Goal: Task Accomplishment & Management: Manage account settings

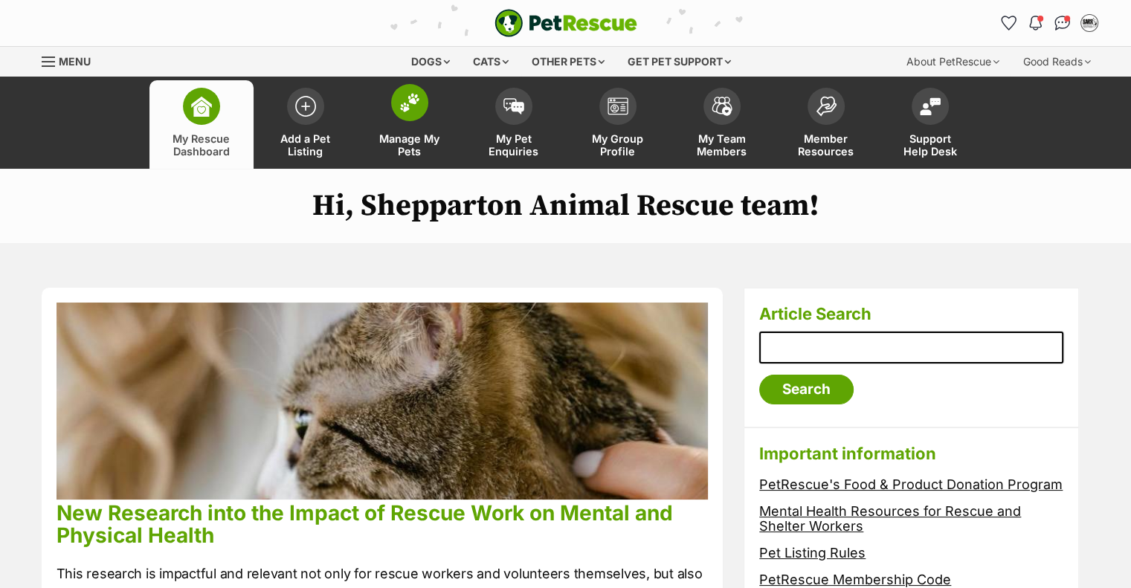
click at [415, 133] on span "Manage My Pets" at bounding box center [409, 144] width 67 height 25
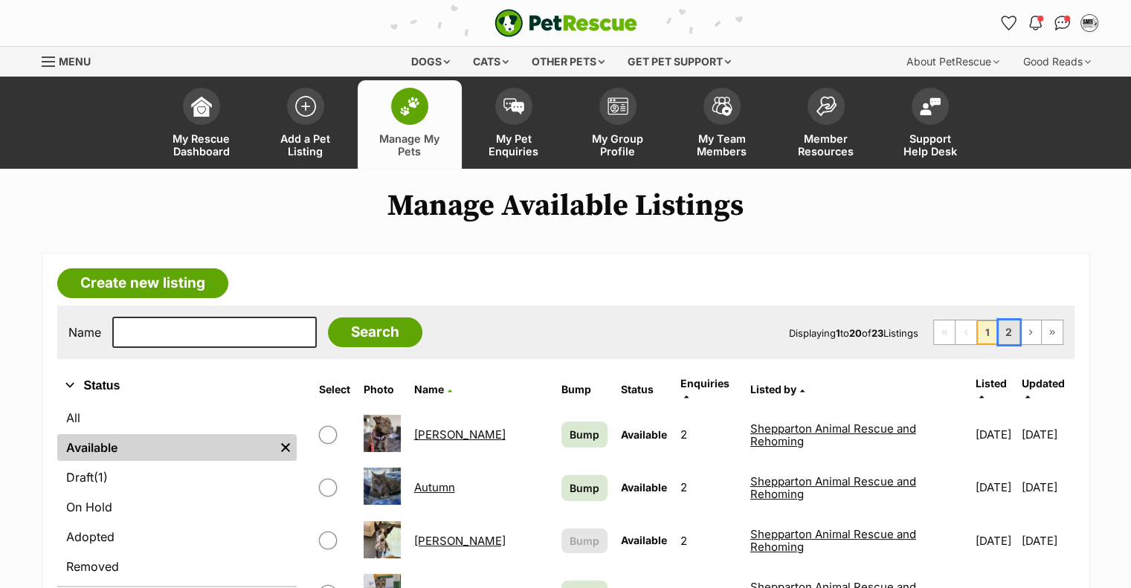
click at [1015, 323] on link "2" at bounding box center [1008, 332] width 21 height 24
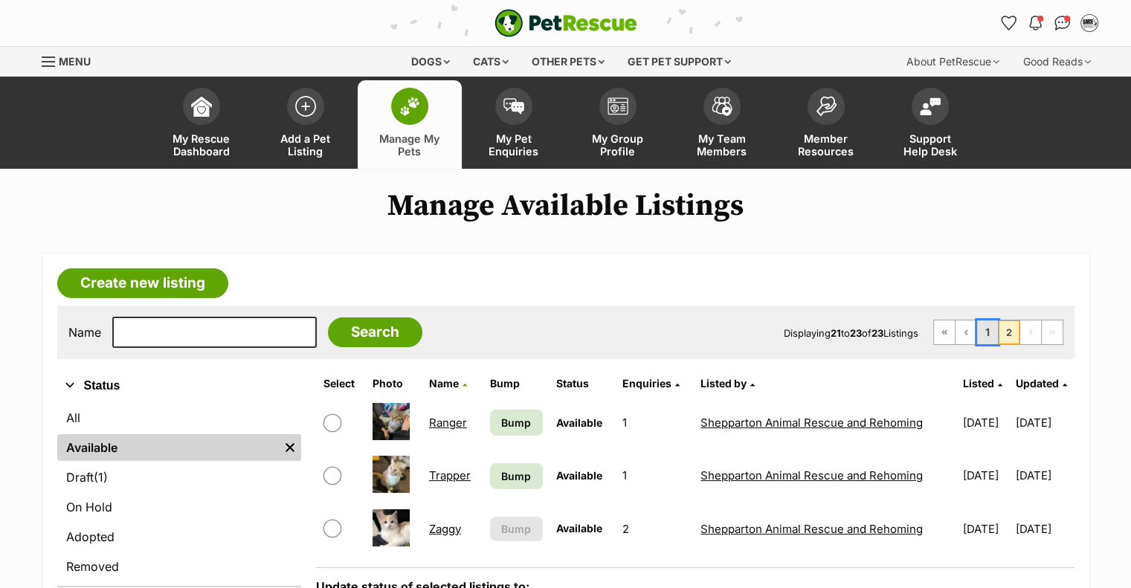
click at [998, 322] on link "1" at bounding box center [987, 332] width 21 height 24
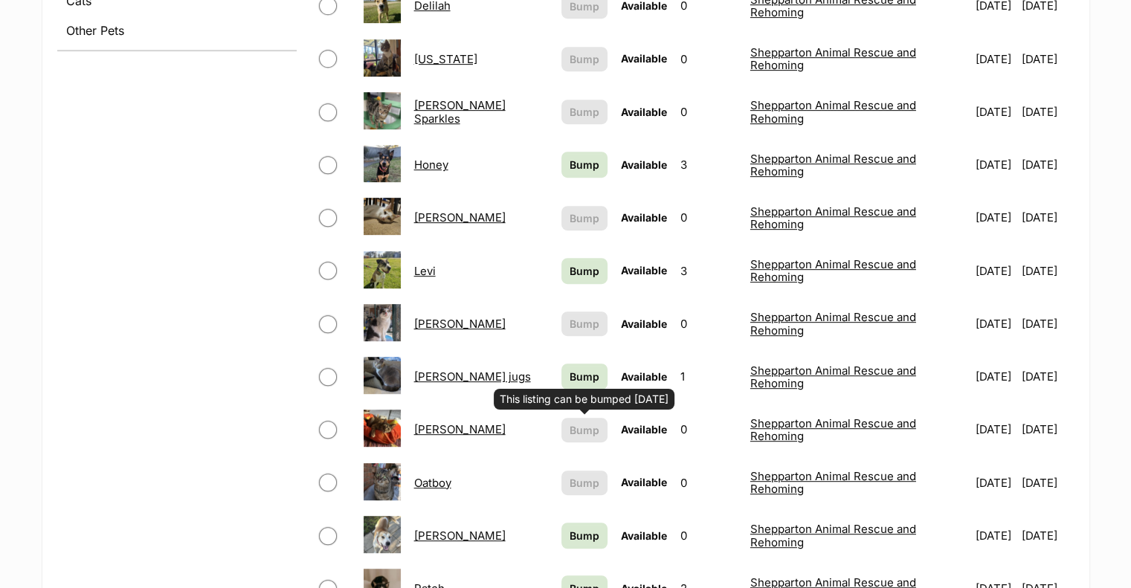
scroll to position [297, 0]
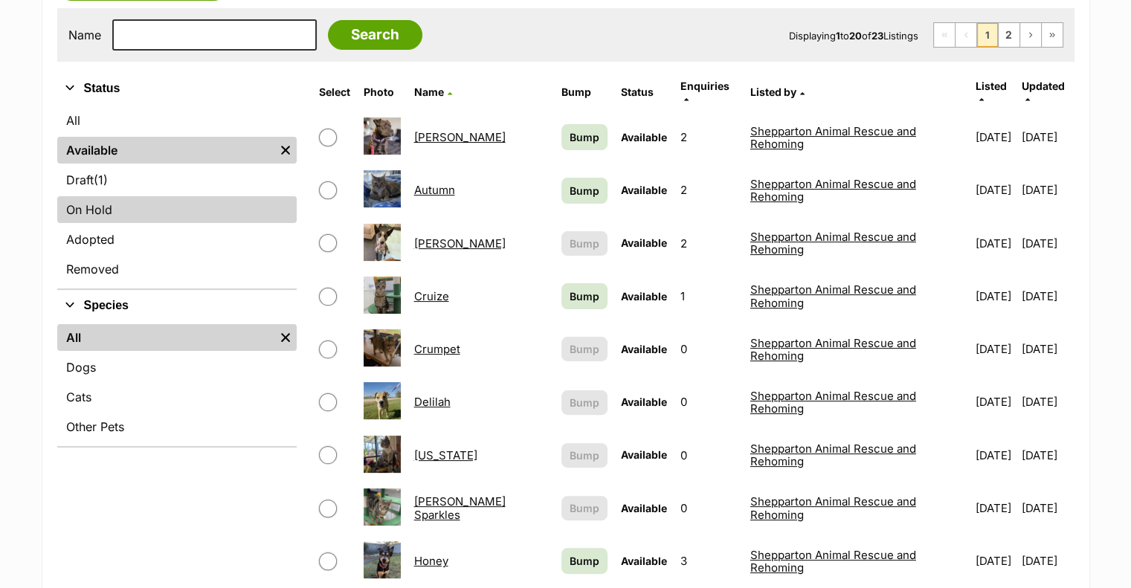
click at [110, 196] on link "On Hold" at bounding box center [176, 209] width 239 height 27
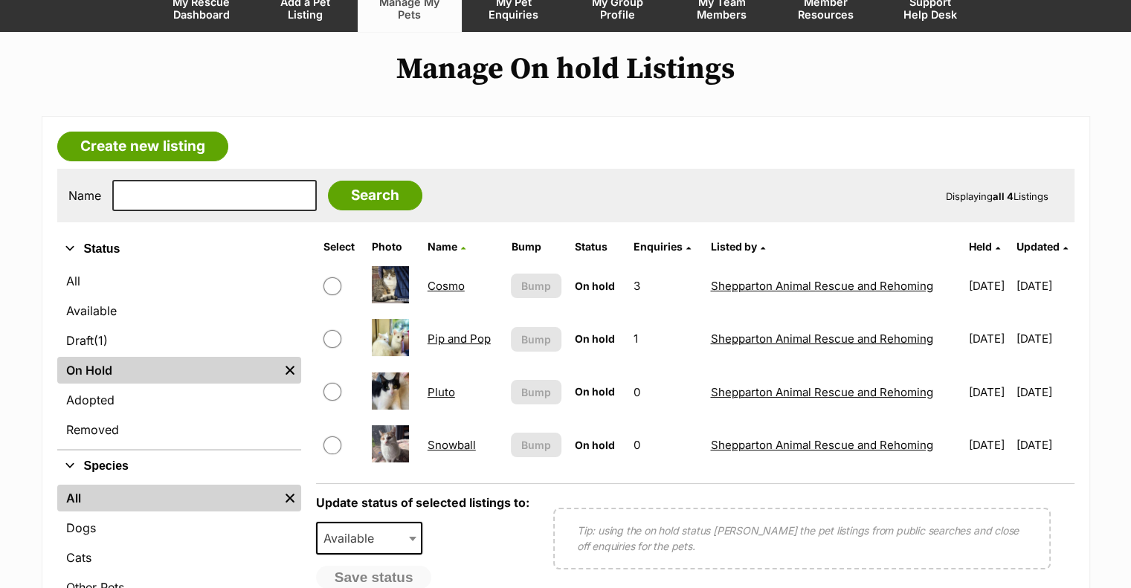
scroll to position [149, 0]
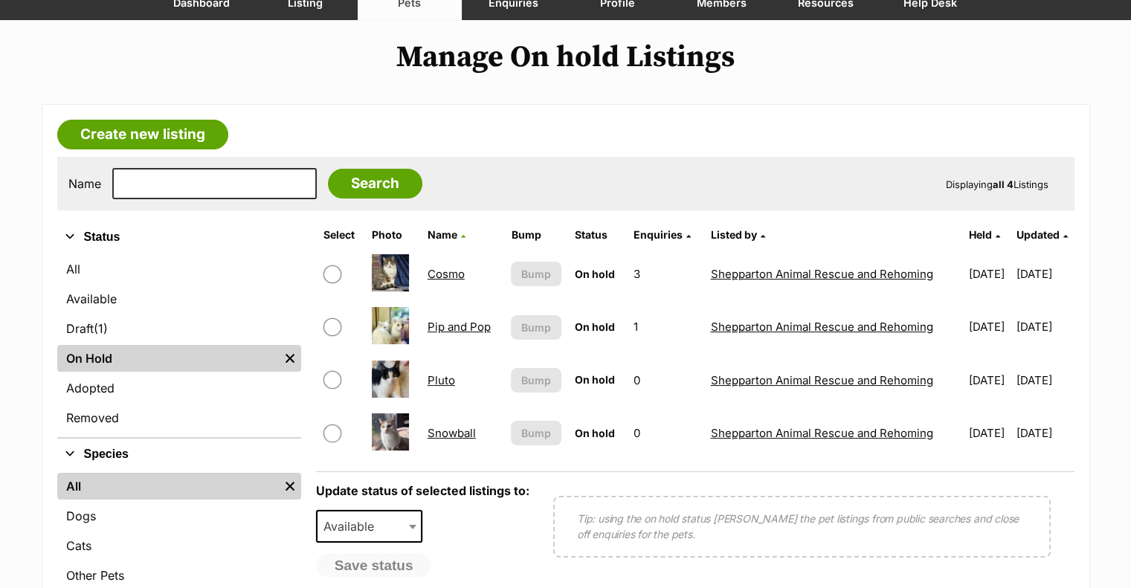
click at [455, 426] on link "Snowball" at bounding box center [451, 433] width 48 height 14
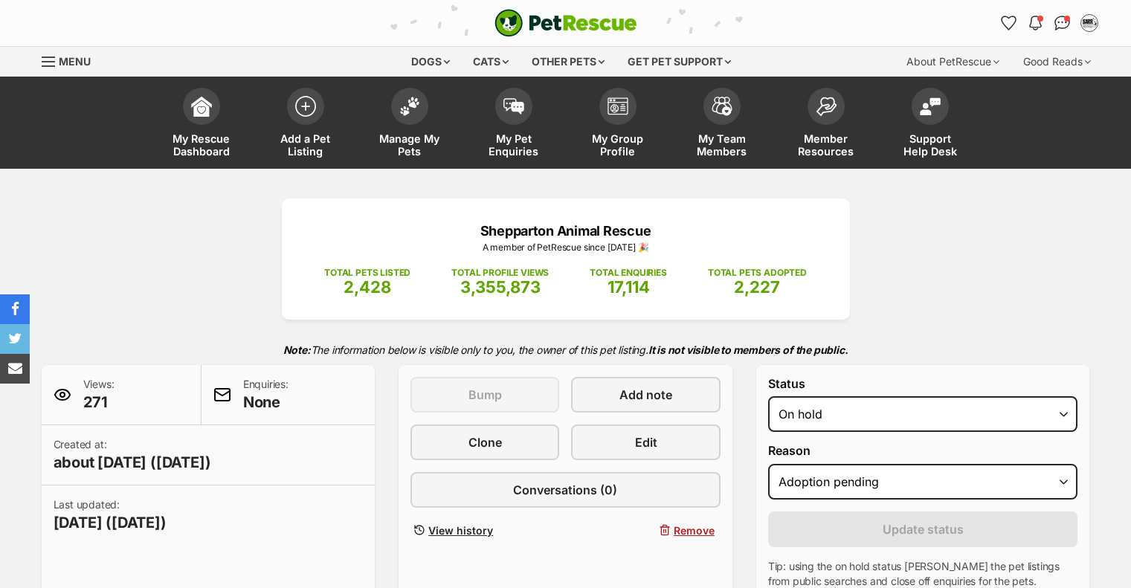
select select "adoption_pending"
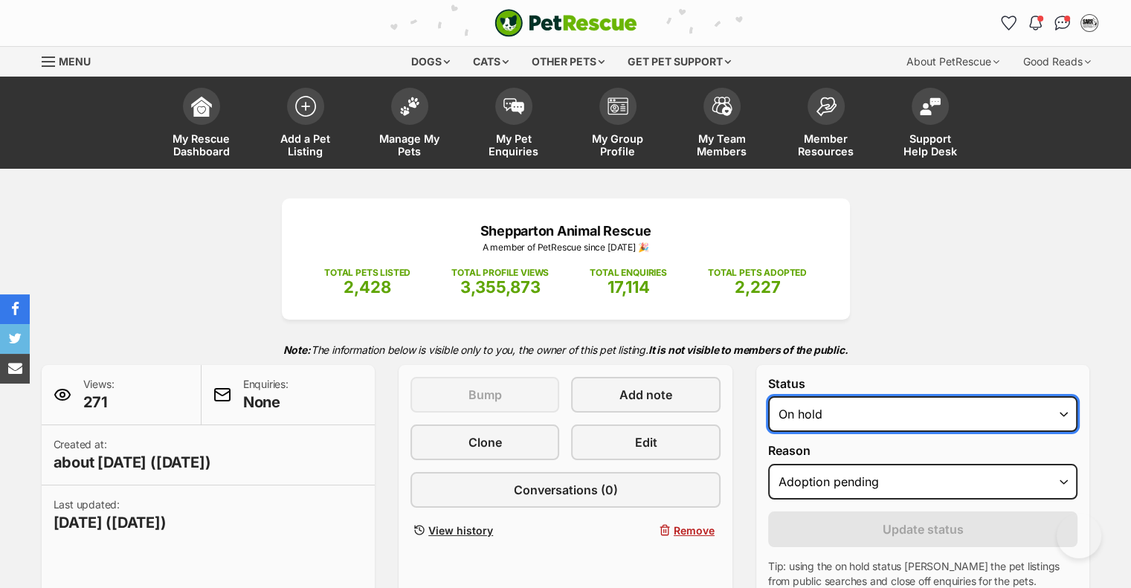
click at [914, 396] on select "Draft Available On hold Adopted" at bounding box center [923, 414] width 310 height 36
select select "active"
click at [768, 396] on select "Draft Available On hold Adopted" at bounding box center [923, 414] width 310 height 36
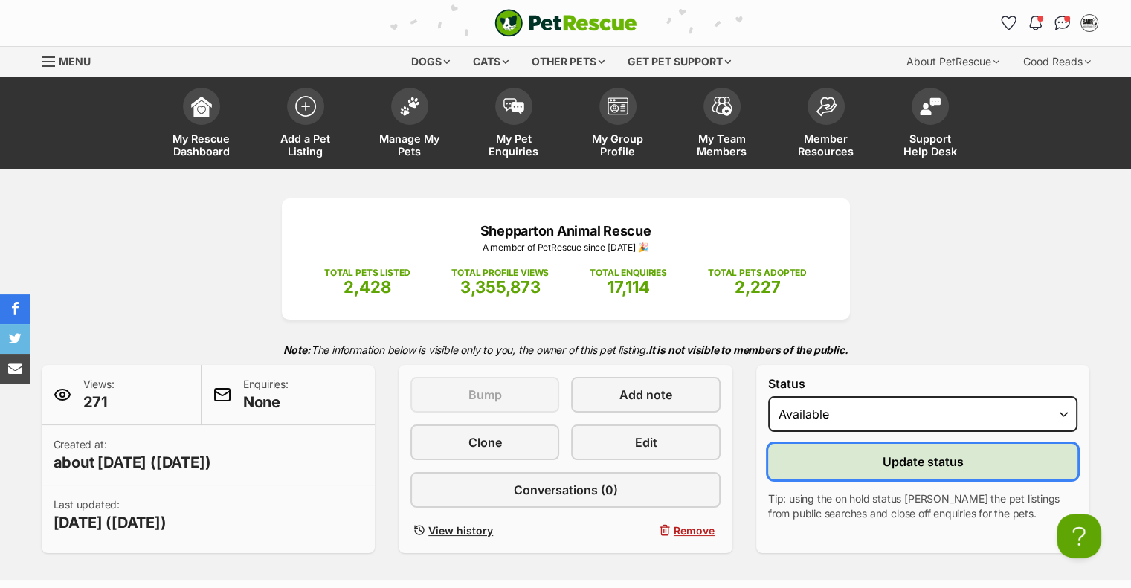
click at [902, 453] on span "Update status" at bounding box center [922, 462] width 81 height 18
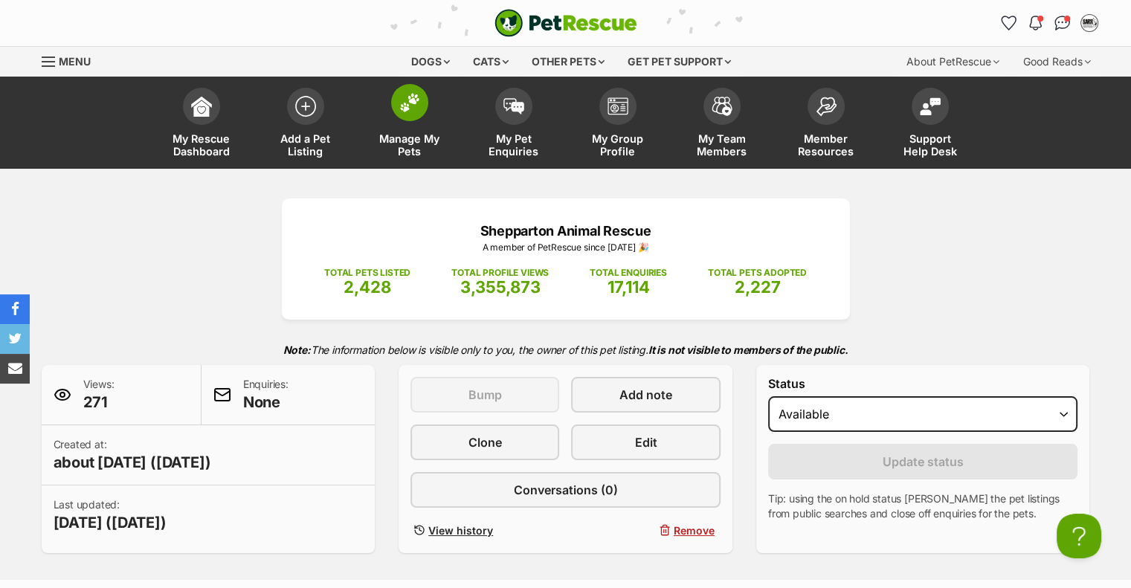
click at [413, 140] on span "Manage My Pets" at bounding box center [409, 144] width 67 height 25
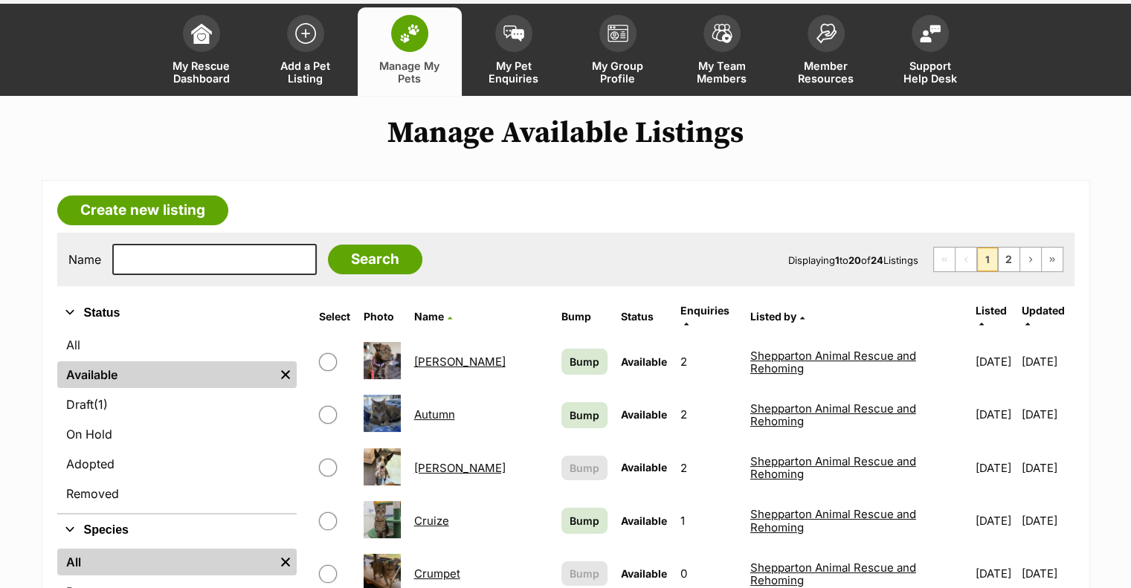
scroll to position [74, 0]
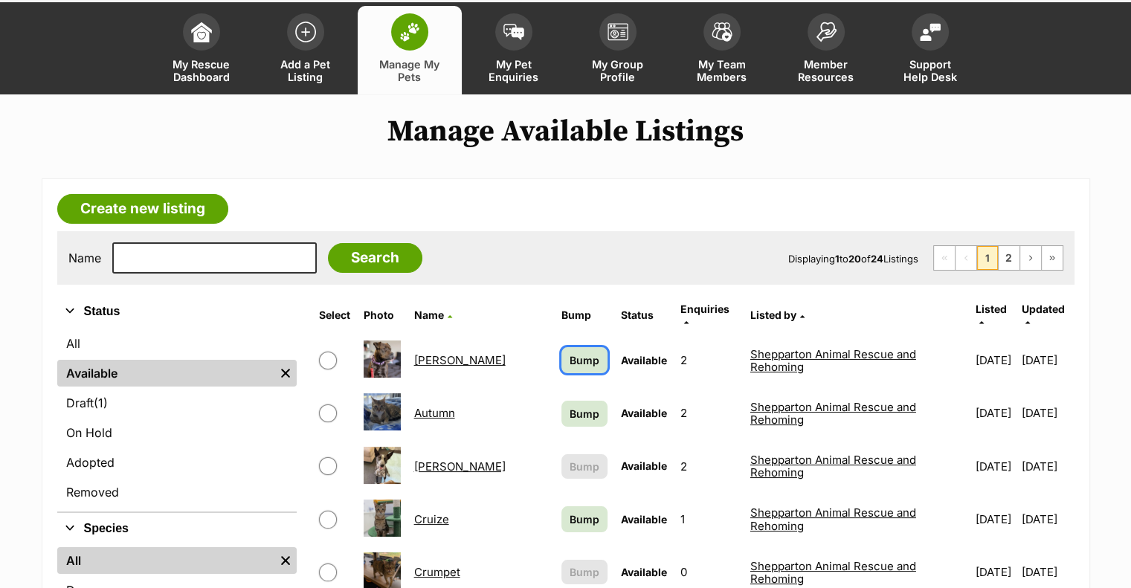
click at [569, 352] on span "Bump" at bounding box center [584, 360] width 30 height 16
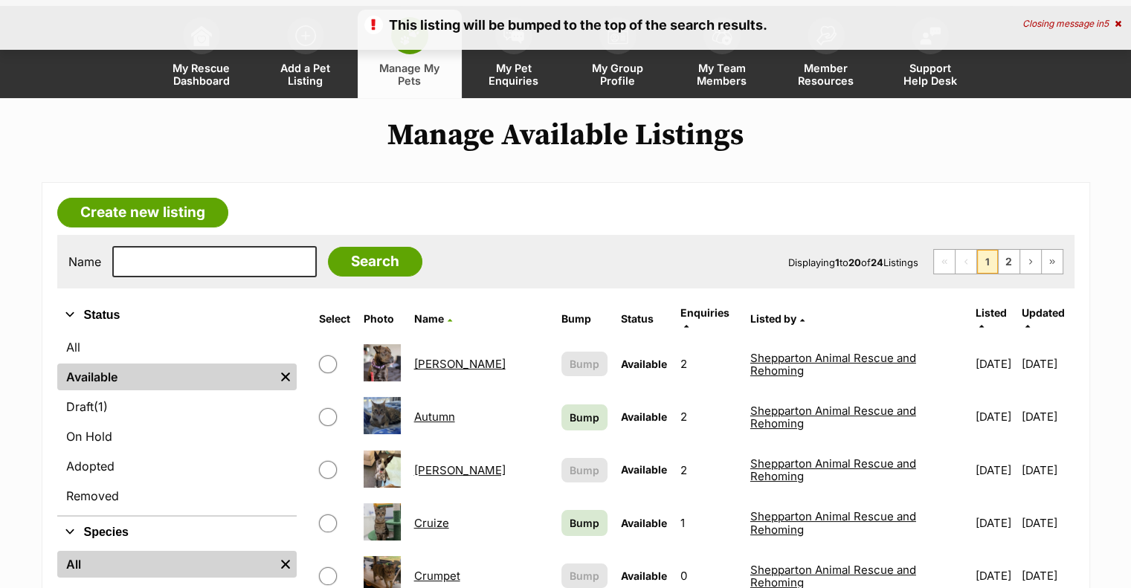
scroll to position [74, 0]
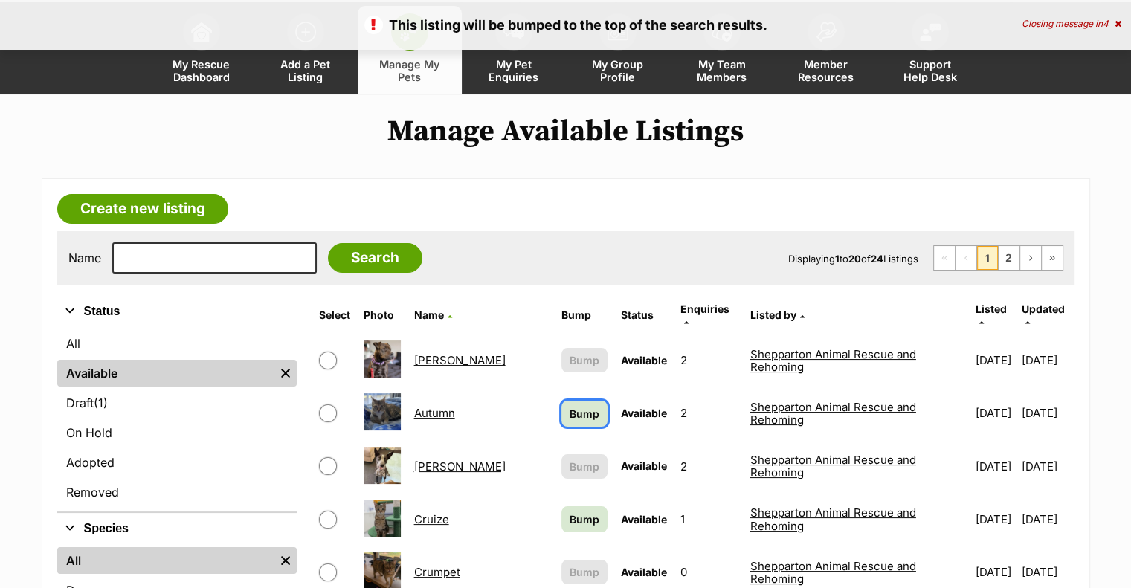
click at [569, 406] on span "Bump" at bounding box center [584, 414] width 30 height 16
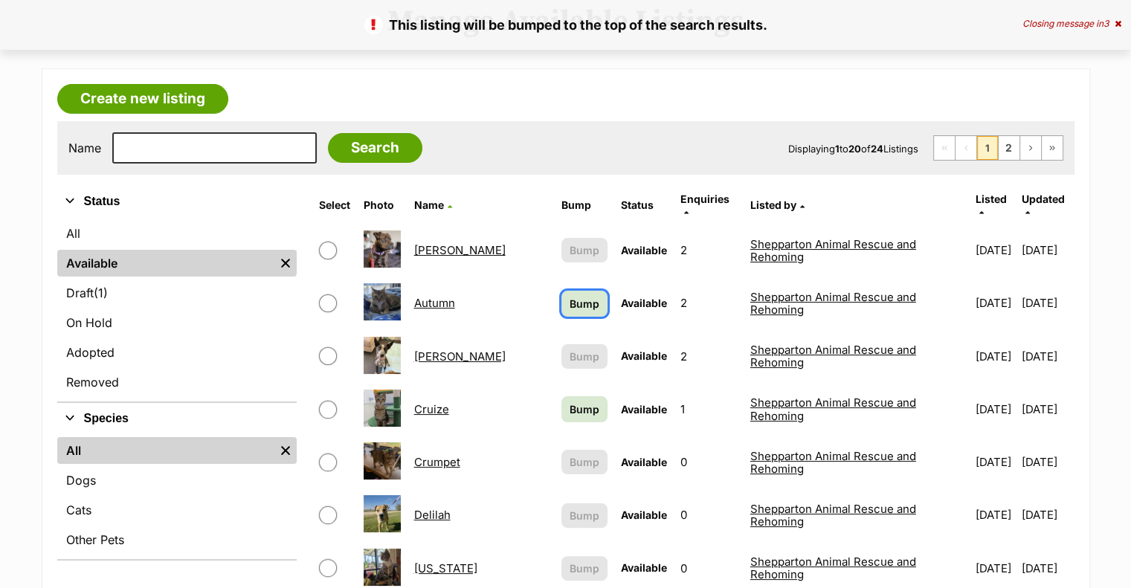
scroll to position [223, 0]
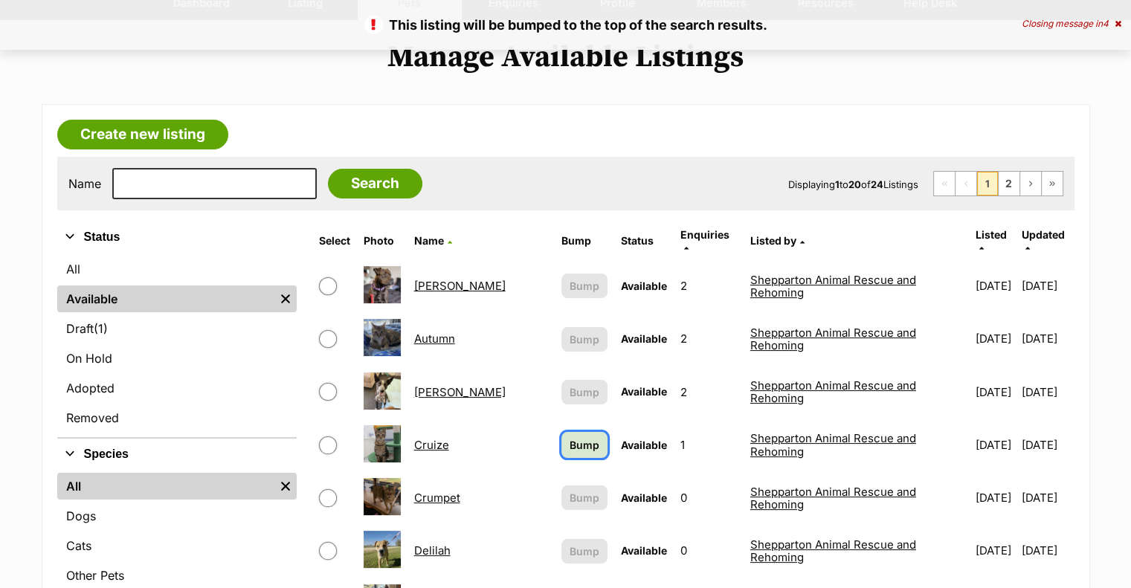
click at [569, 437] on span "Bump" at bounding box center [584, 445] width 30 height 16
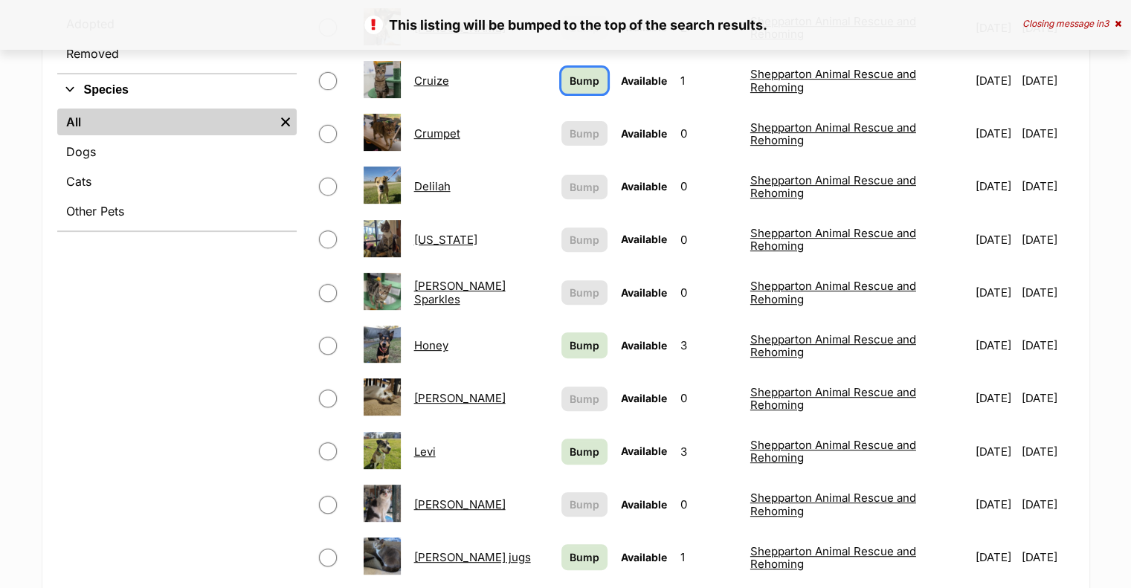
scroll to position [520, 0]
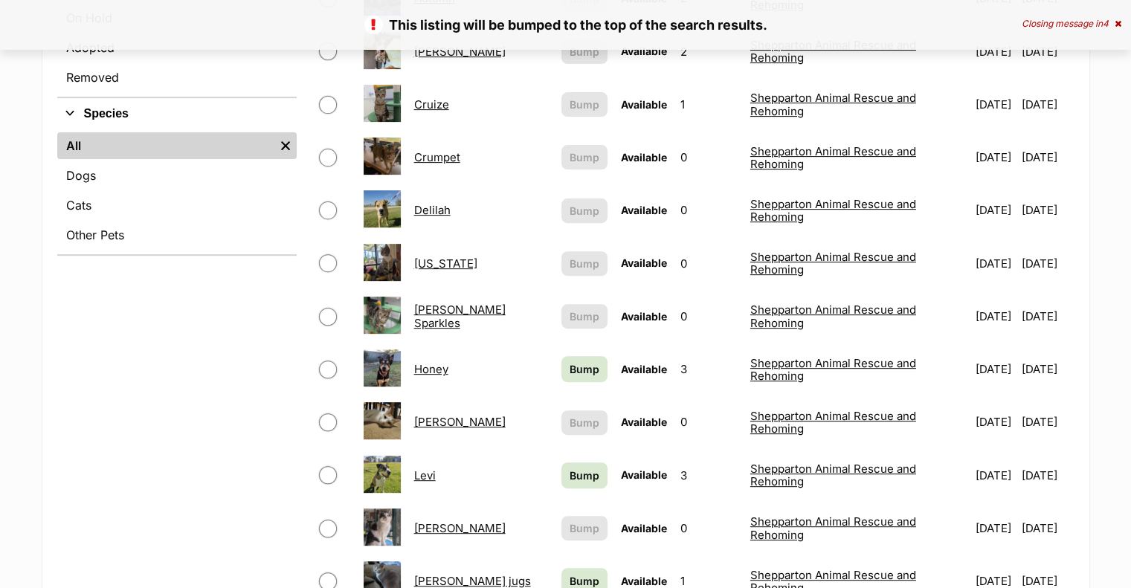
scroll to position [520, 0]
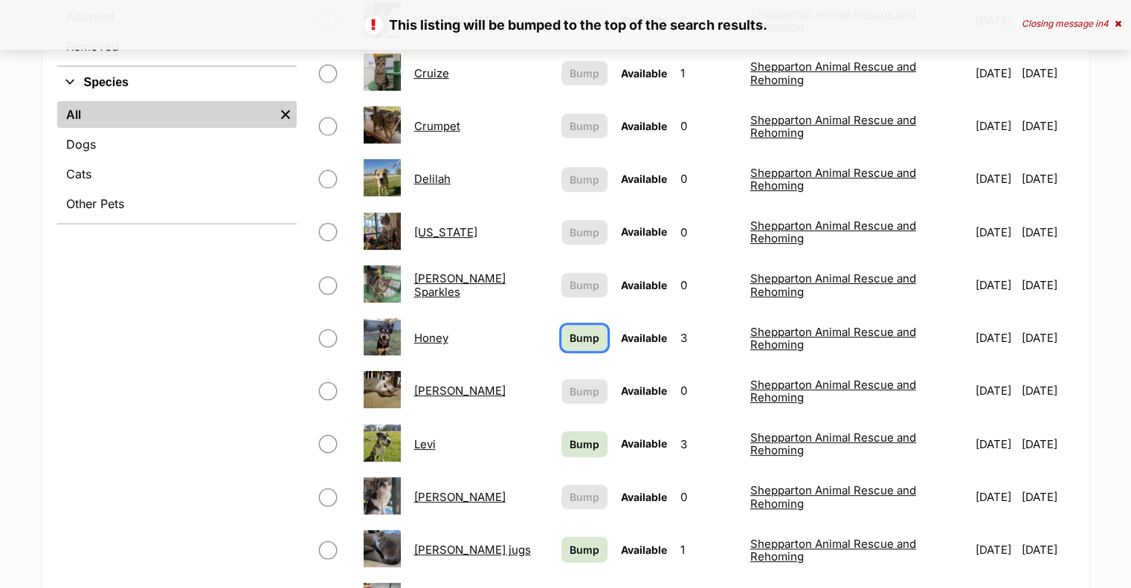
click at [561, 325] on link "Bump" at bounding box center [584, 338] width 46 height 26
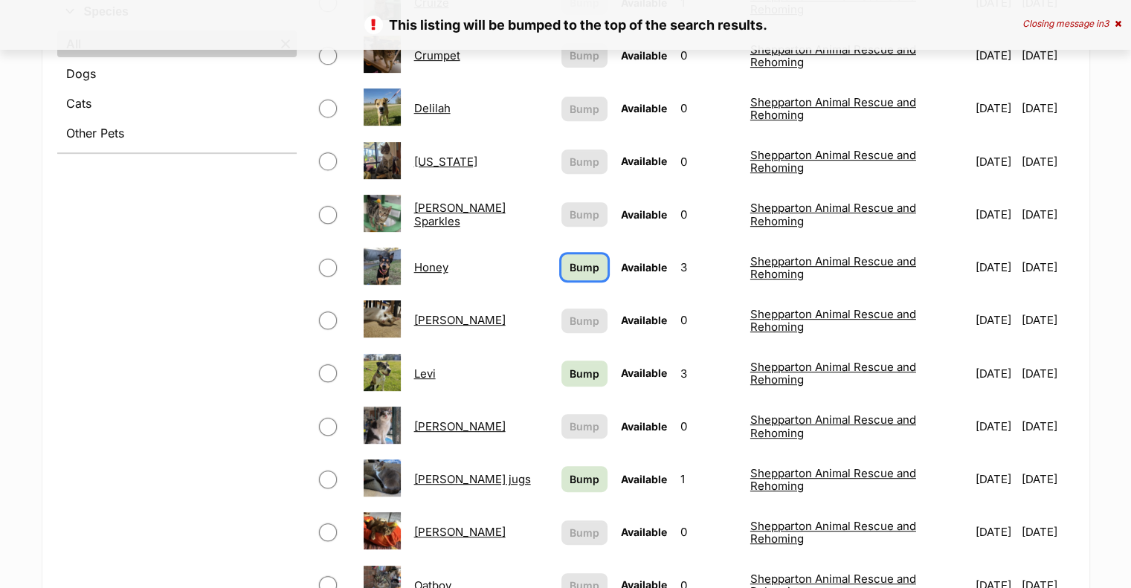
scroll to position [595, 0]
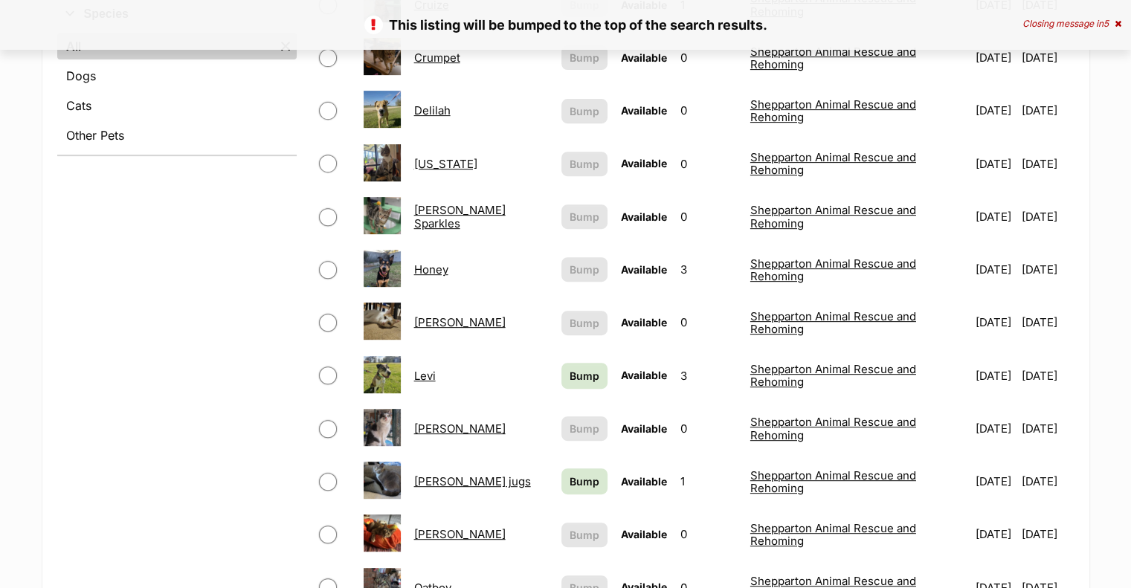
scroll to position [595, 0]
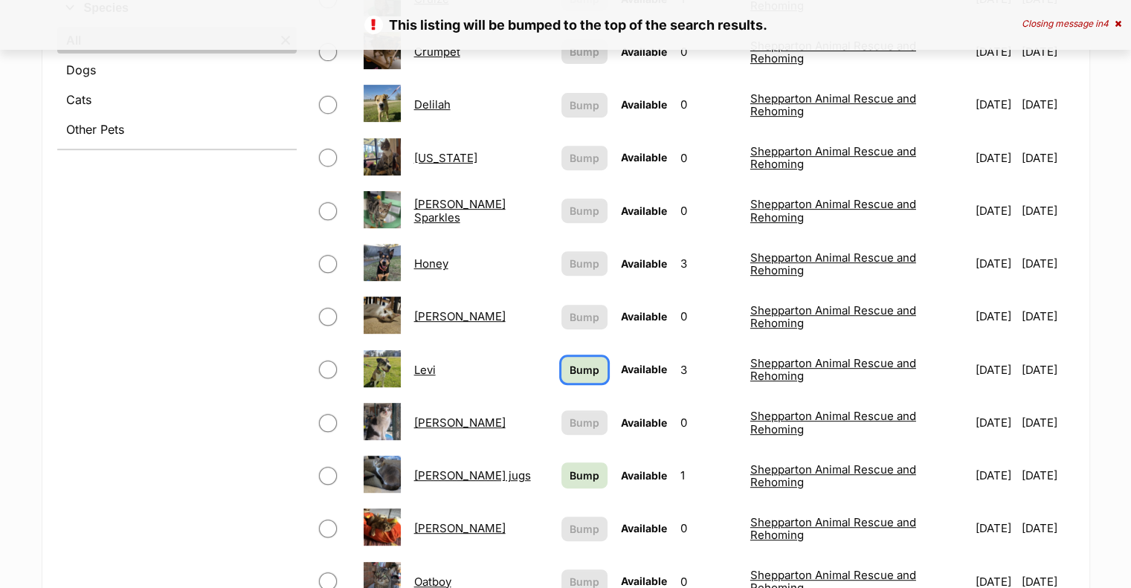
click at [569, 362] on span "Bump" at bounding box center [584, 370] width 30 height 16
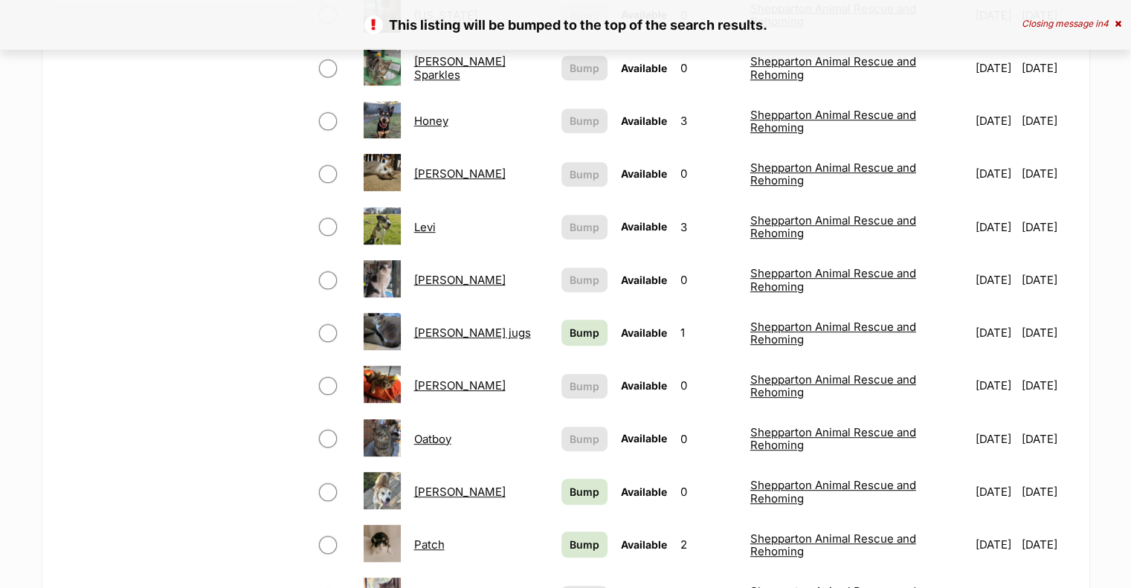
scroll to position [743, 0]
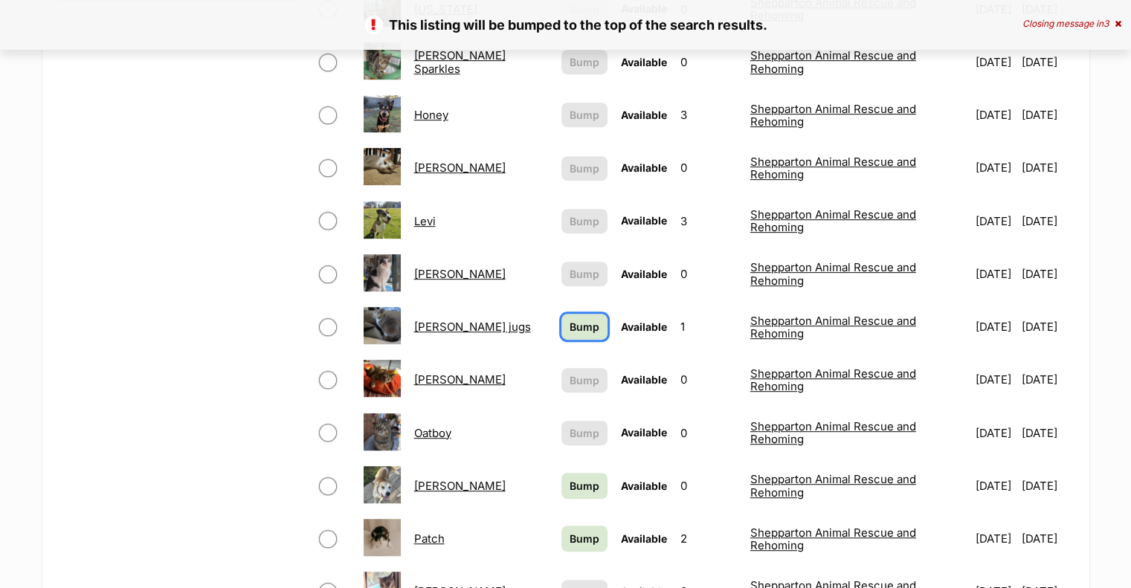
click at [569, 319] on span "Bump" at bounding box center [584, 327] width 30 height 16
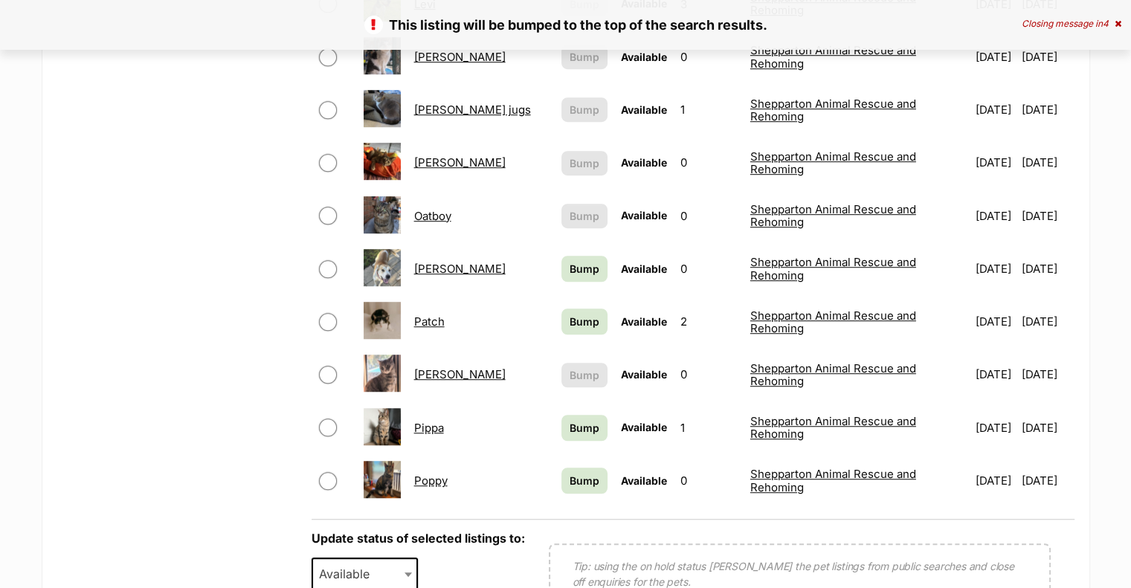
scroll to position [966, 0]
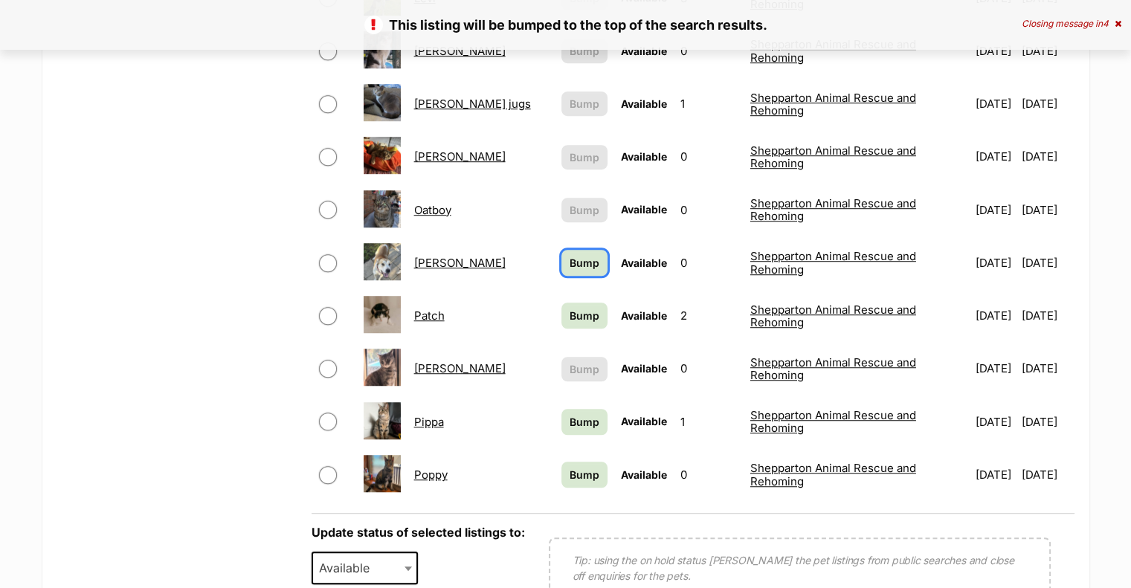
click at [569, 255] on span "Bump" at bounding box center [584, 263] width 30 height 16
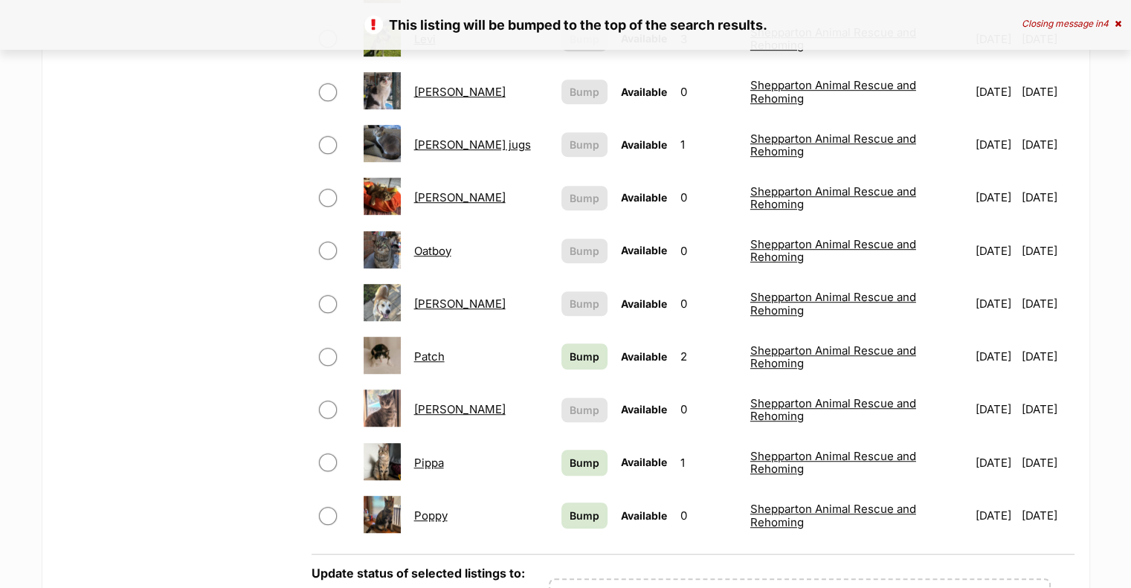
scroll to position [966, 0]
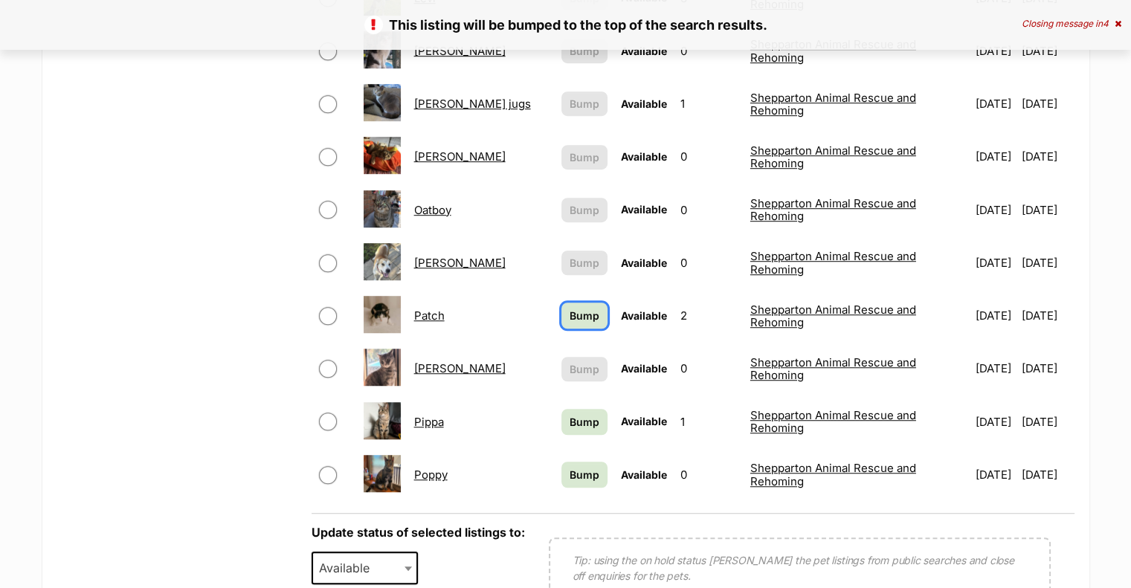
click at [569, 308] on span "Bump" at bounding box center [584, 316] width 30 height 16
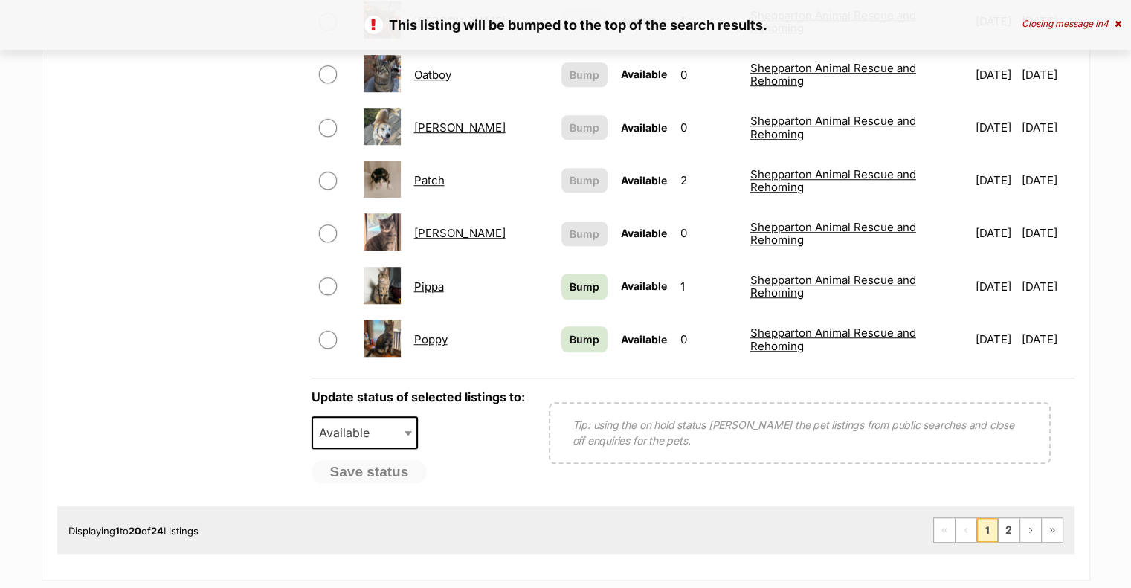
scroll to position [1115, 0]
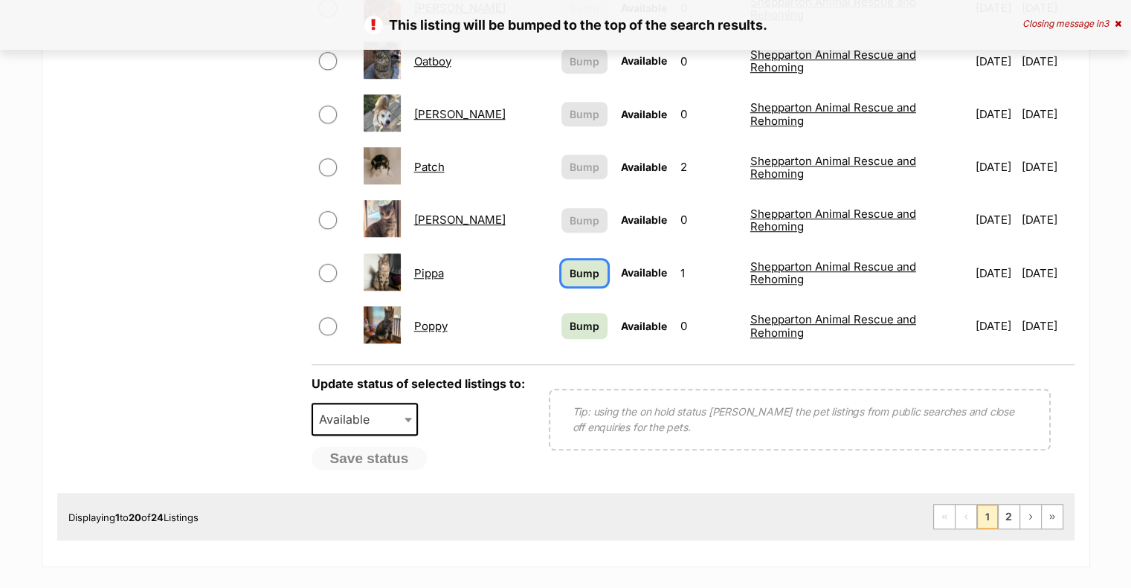
click at [569, 265] on span "Bump" at bounding box center [584, 273] width 30 height 16
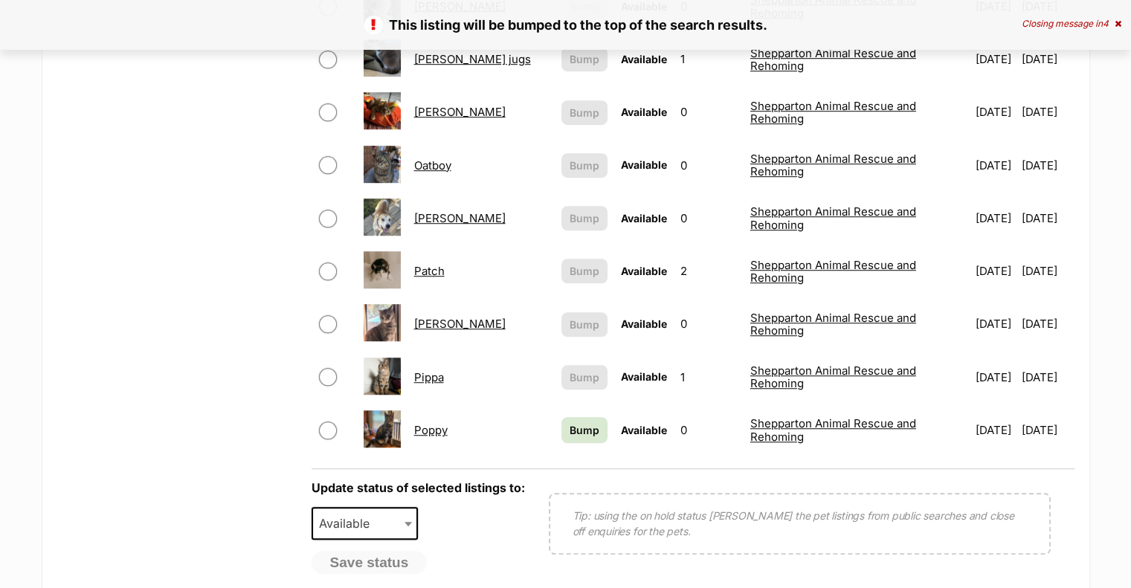
scroll to position [1189, 0]
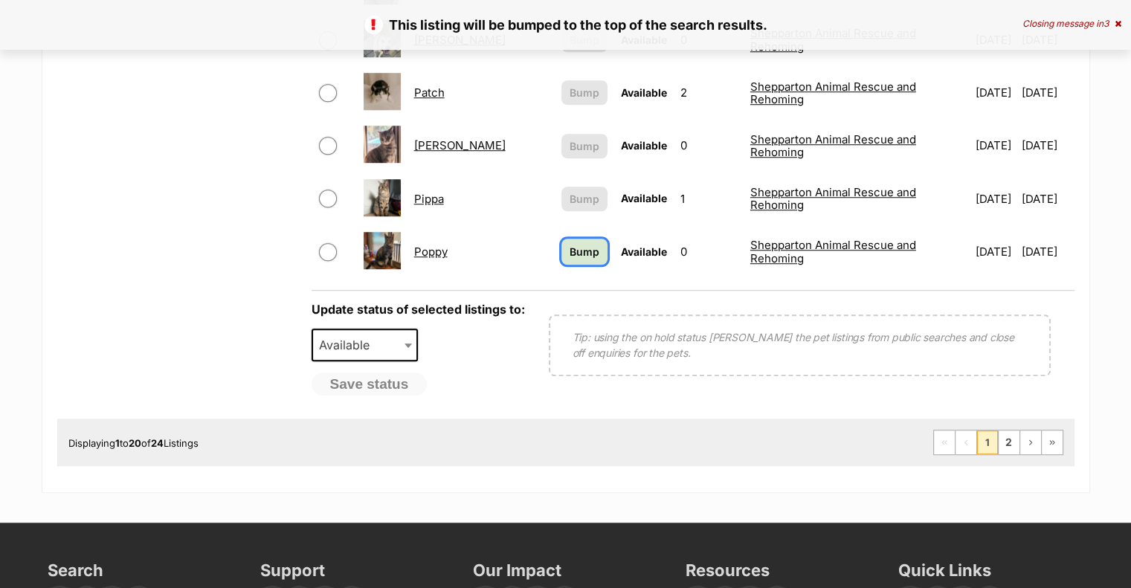
click at [569, 244] on span "Bump" at bounding box center [584, 252] width 30 height 16
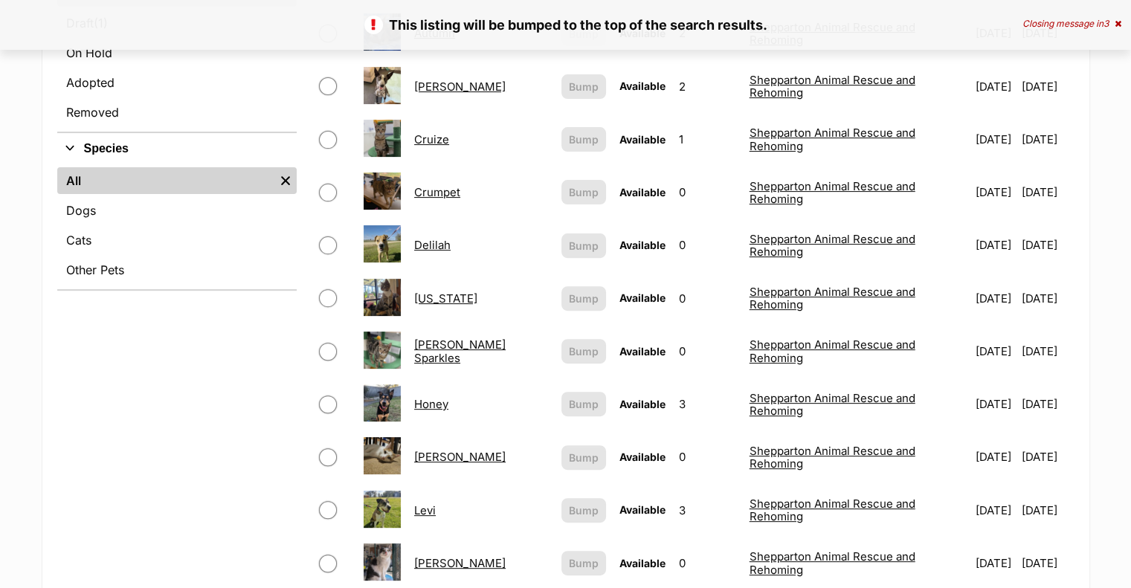
scroll to position [149, 0]
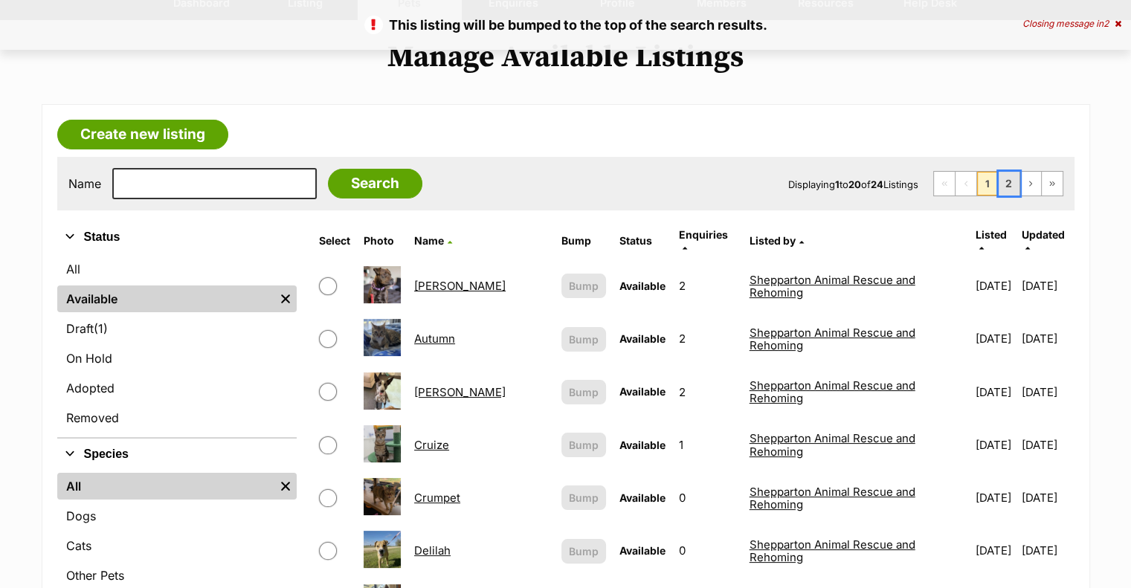
click at [1019, 175] on link "2" at bounding box center [1008, 184] width 21 height 24
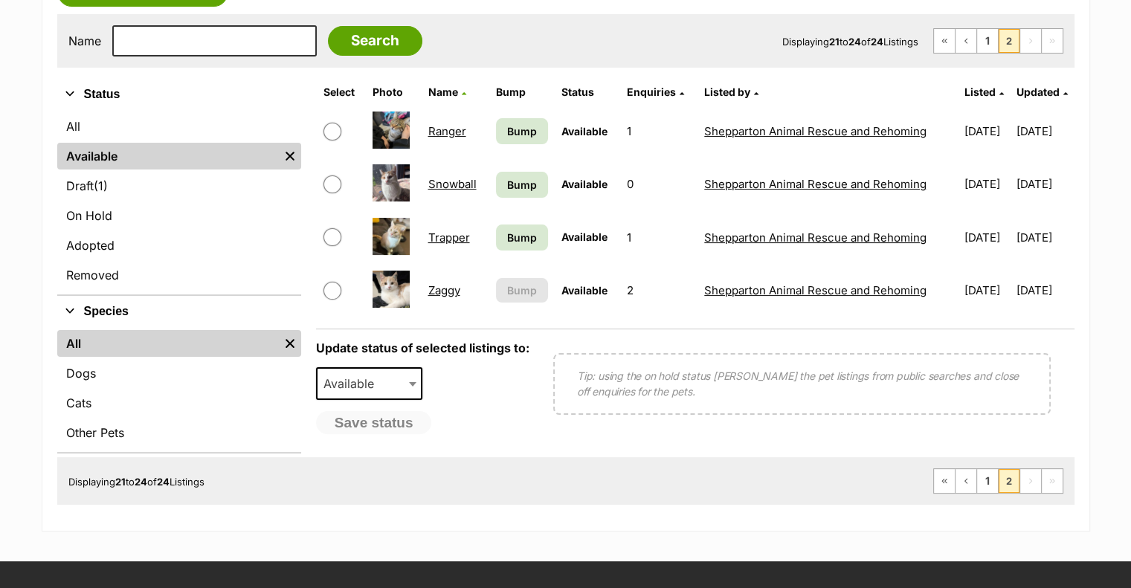
scroll to position [297, 0]
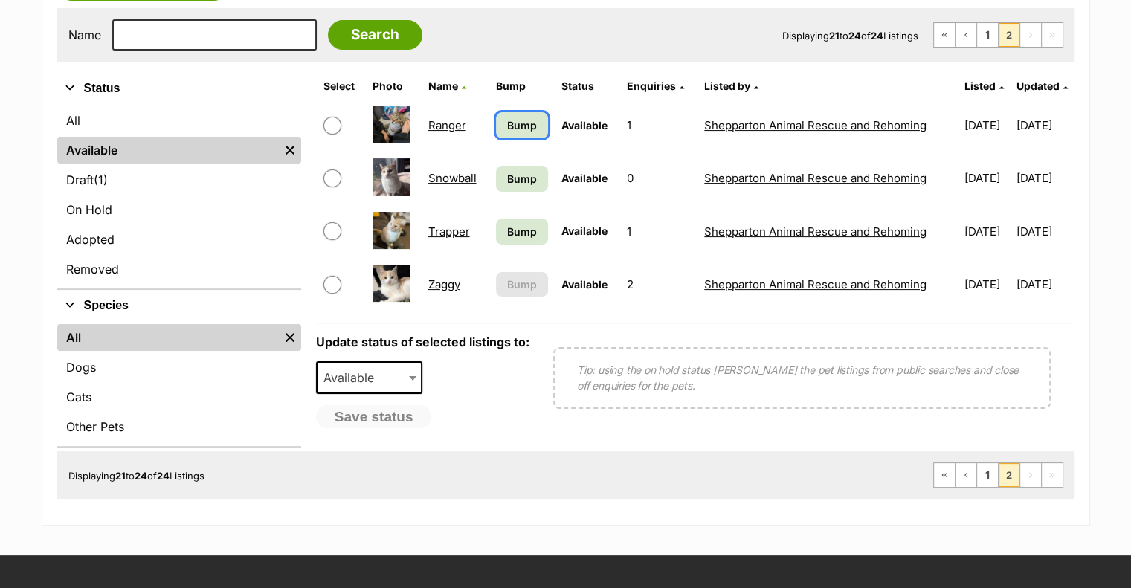
click at [523, 118] on span "Bump" at bounding box center [522, 125] width 30 height 16
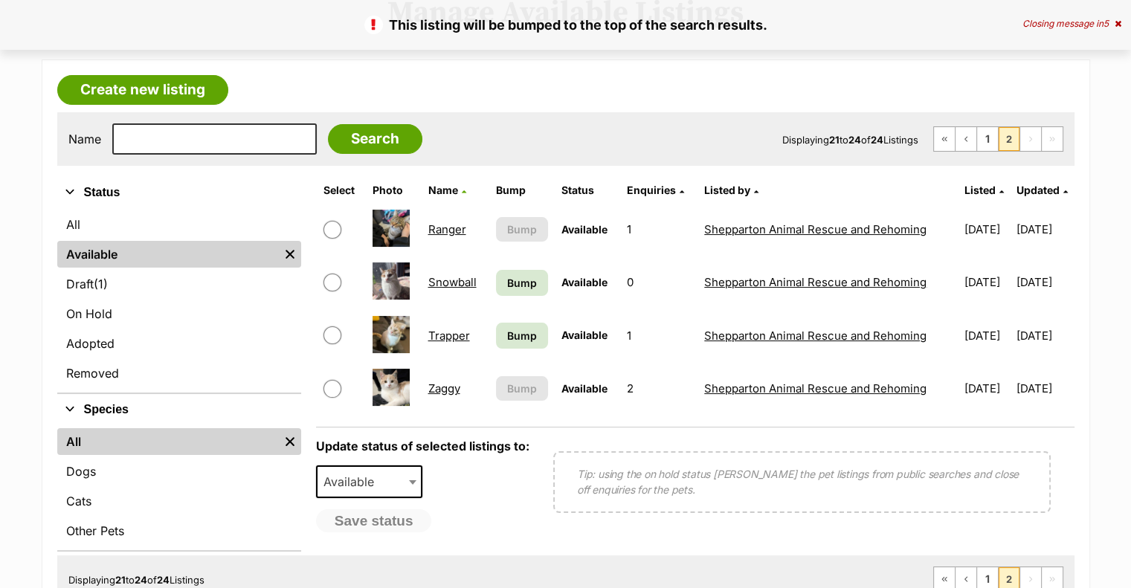
scroll to position [297, 0]
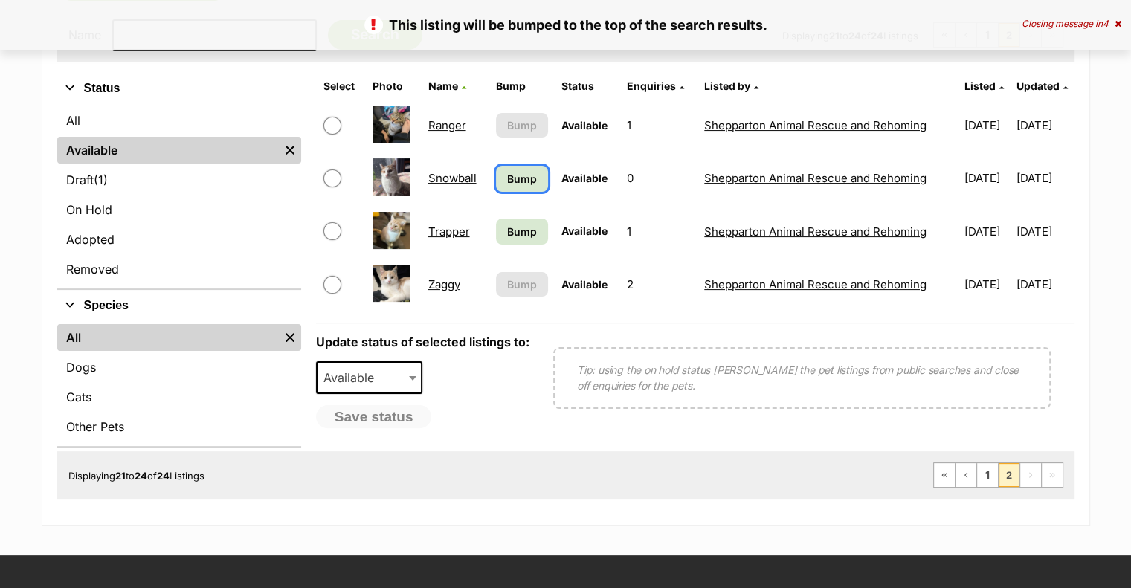
click at [507, 171] on span "Bump" at bounding box center [522, 179] width 30 height 16
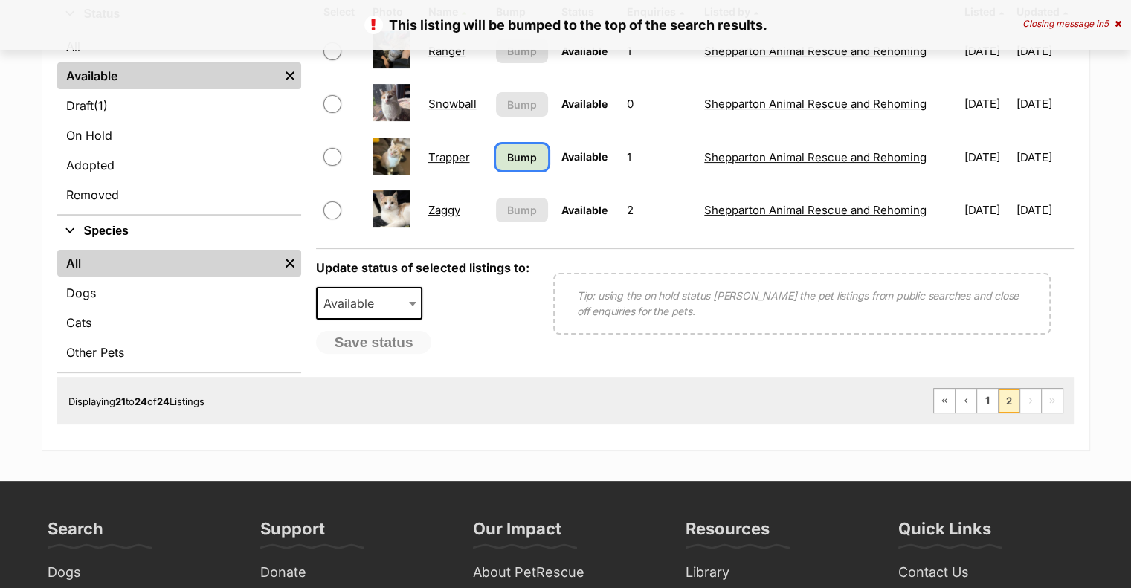
click at [507, 149] on span "Bump" at bounding box center [522, 157] width 30 height 16
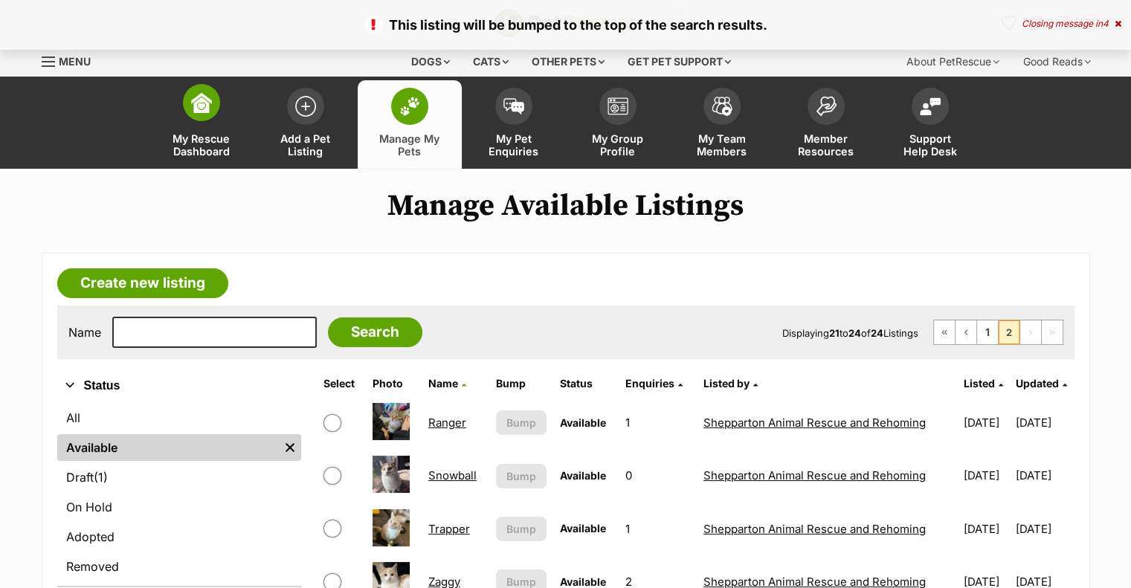
click at [215, 132] on span "My Rescue Dashboard" at bounding box center [201, 144] width 67 height 25
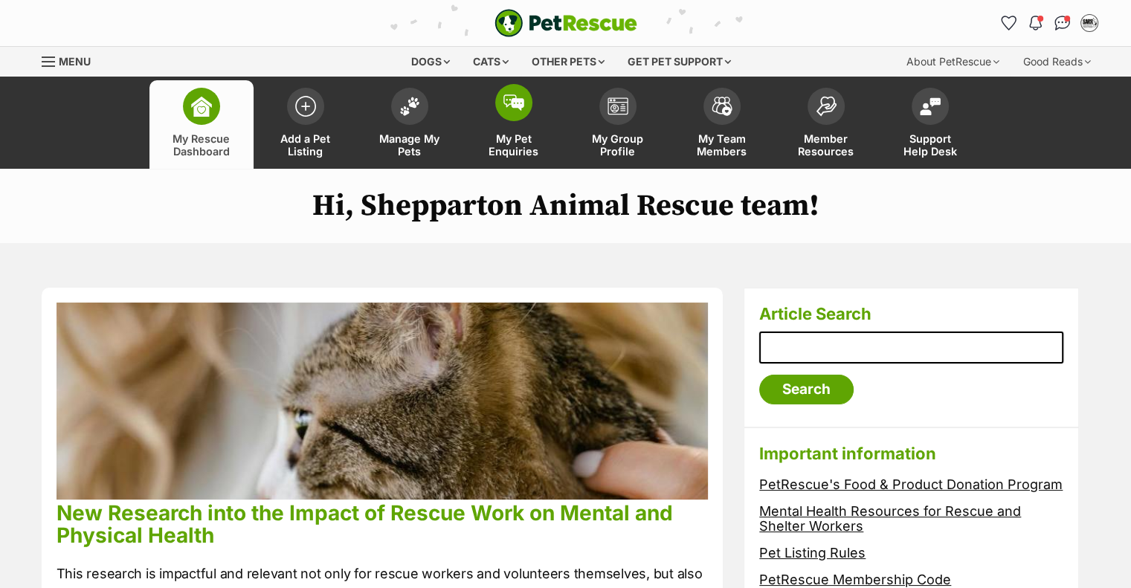
click at [517, 133] on span "My Pet Enquiries" at bounding box center [513, 144] width 67 height 25
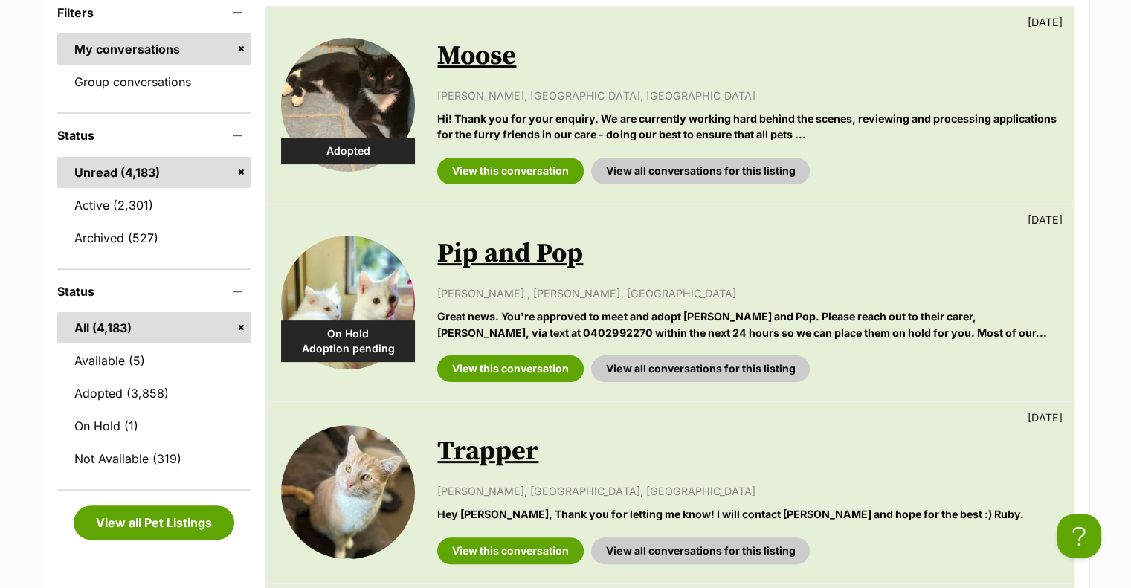
scroll to position [297, 0]
